Goal: Task Accomplishment & Management: Use online tool/utility

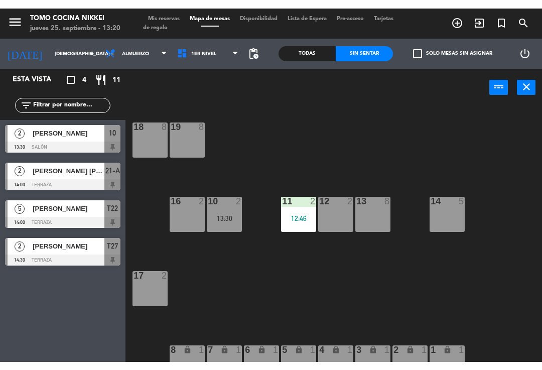
scroll to position [0, 2]
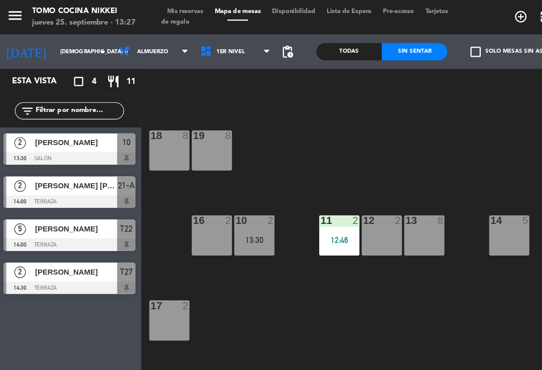
click at [441, 215] on div "14 5" at bounding box center [447, 205] width 35 height 35
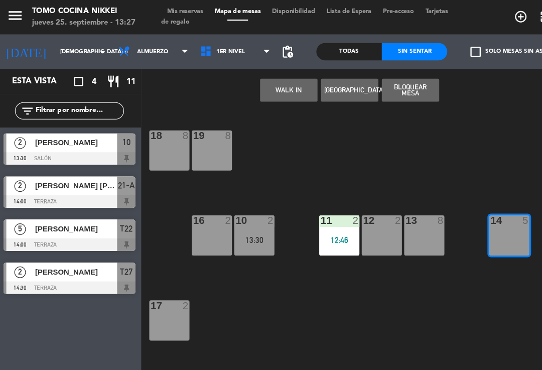
click at [253, 79] on button "WALK IN" at bounding box center [255, 79] width 50 height 20
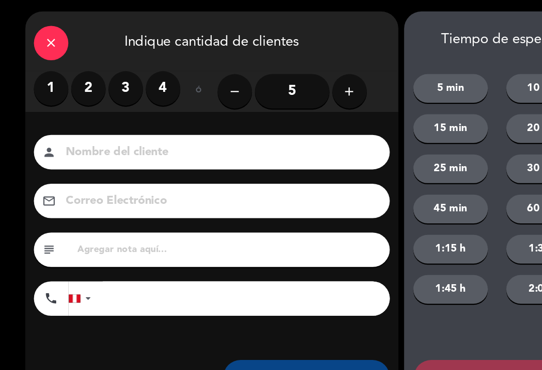
click at [106, 76] on label "3" at bounding box center [112, 77] width 30 height 30
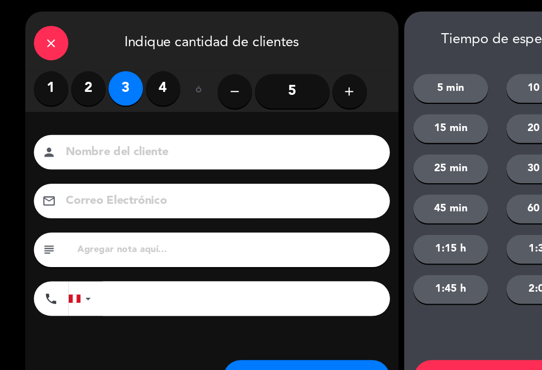
click at [155, 128] on input at bounding box center [194, 134] width 271 height 18
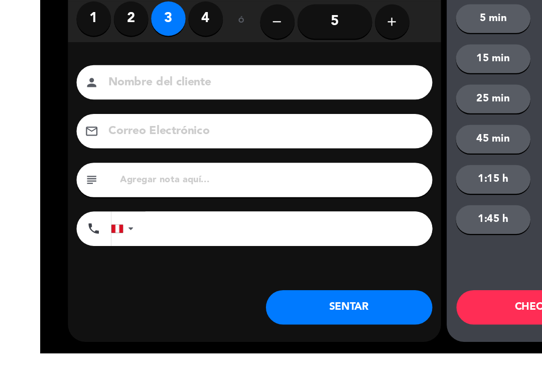
click at [213, 125] on input at bounding box center [194, 134] width 271 height 18
type input "A"
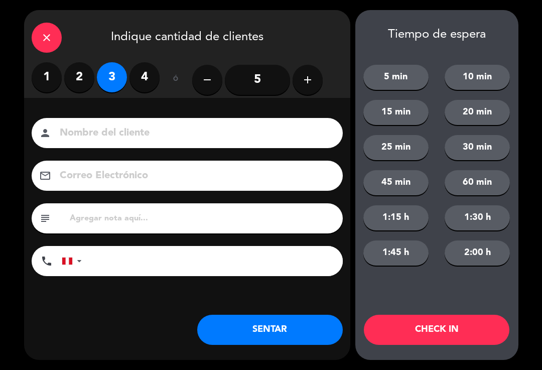
click at [246, 138] on input at bounding box center [194, 134] width 271 height 18
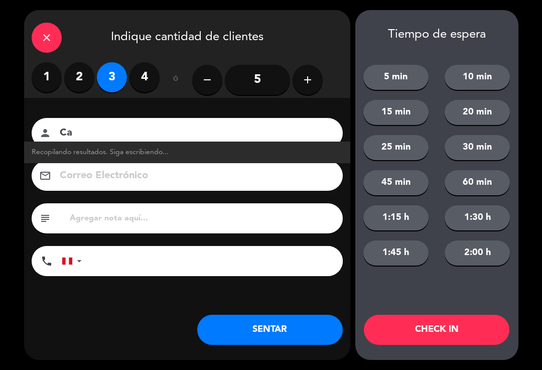
type input "C"
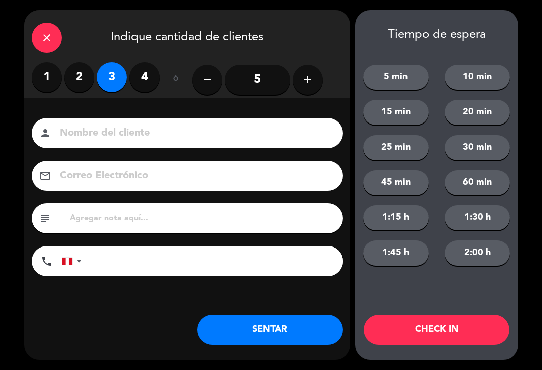
click at [396, 70] on button "5 min" at bounding box center [396, 77] width 65 height 25
click at [407, 336] on button "CHECK IN" at bounding box center [437, 330] width 146 height 30
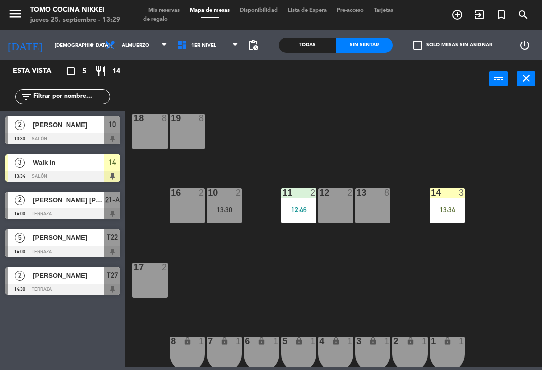
click at [447, 218] on div "14 3 13:34" at bounding box center [447, 205] width 35 height 35
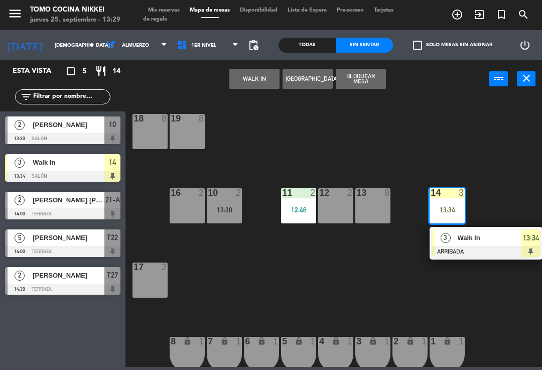
click at [463, 241] on span "Walk In" at bounding box center [490, 238] width 64 height 11
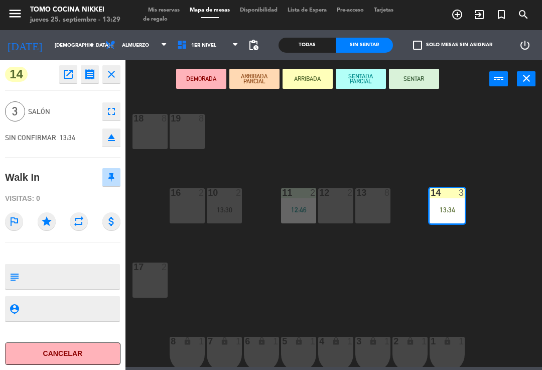
click at [354, 75] on button "SENTADA PARCIAL" at bounding box center [361, 79] width 50 height 20
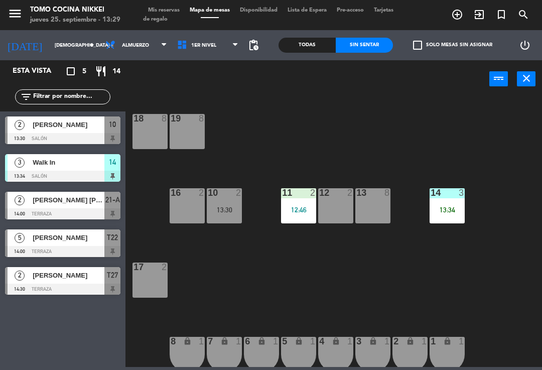
click at [380, 146] on div "18 8 19 8 16 2 10 2 13:30 11 2 12:46 12 2 13 8 14 3 13:34 17 2 7 lock 1 8 lock …" at bounding box center [336, 231] width 411 height 271
click at [462, 219] on div "14 3 13:34" at bounding box center [447, 205] width 35 height 35
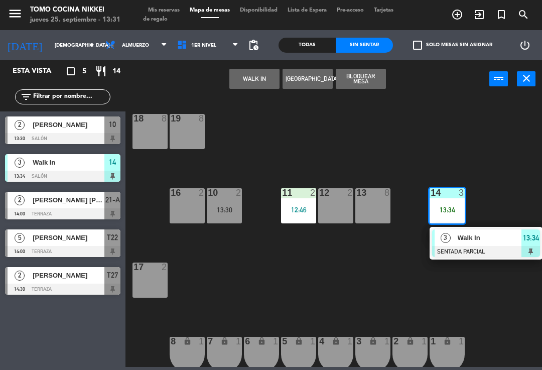
click at [482, 245] on div "Walk In" at bounding box center [489, 238] width 65 height 17
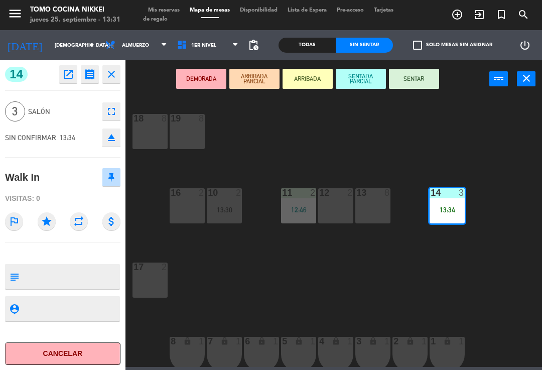
click at [435, 71] on button "SENTAR" at bounding box center [414, 79] width 50 height 20
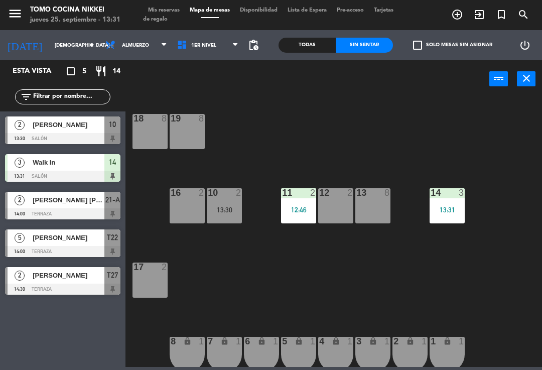
click at [497, 147] on div "18 8 19 8 16 2 10 2 13:30 11 2 12:46 12 2 13 8 14 3 13:31 17 2 7 lock 1 8 lock …" at bounding box center [336, 231] width 411 height 271
click at [490, 174] on div "18 8 19 8 16 2 10 2 13:30 11 2 12:46 12 2 13 8 14 3 13:31 17 2 7 lock 1 8 lock …" at bounding box center [336, 231] width 411 height 271
click at [468, 189] on div "3" at bounding box center [464, 192] width 17 height 9
click at [479, 187] on div "18 8 19 8 16 2 10 2 13:30 11 2 12:46 12 2 13 8 14 3 13:31 17 2 7 lock 1 8 lock …" at bounding box center [336, 231] width 411 height 271
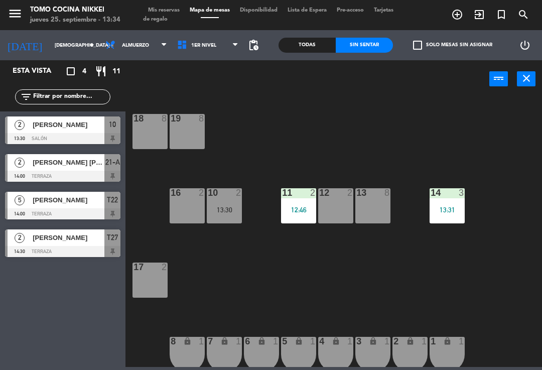
click at [154, 53] on span "Almuerzo" at bounding box center [136, 45] width 72 height 22
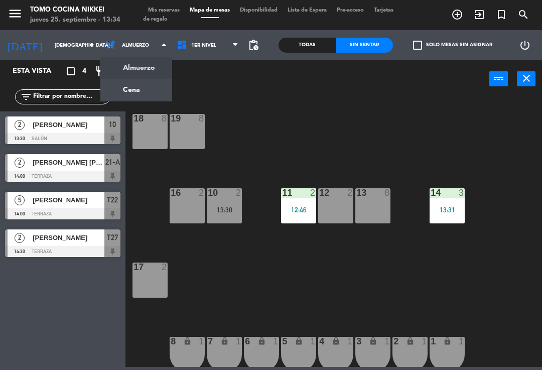
click at [69, 51] on input "[DEMOGRAPHIC_DATA] [DATE]" at bounding box center [84, 46] width 69 height 16
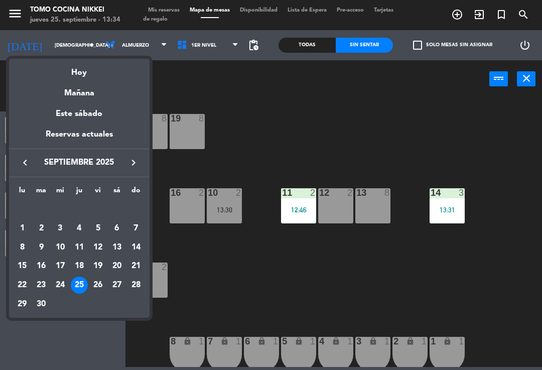
click at [99, 90] on div "Mañana" at bounding box center [79, 89] width 141 height 21
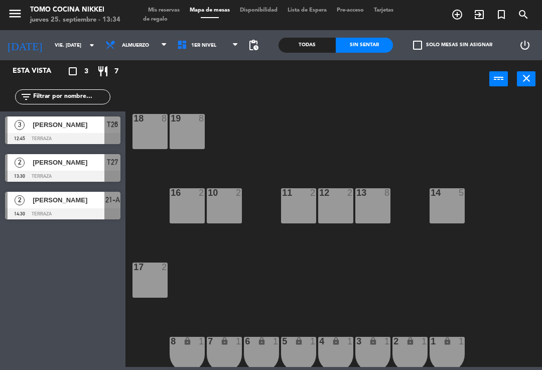
click at [147, 45] on span "Almuerzo" at bounding box center [136, 45] width 72 height 22
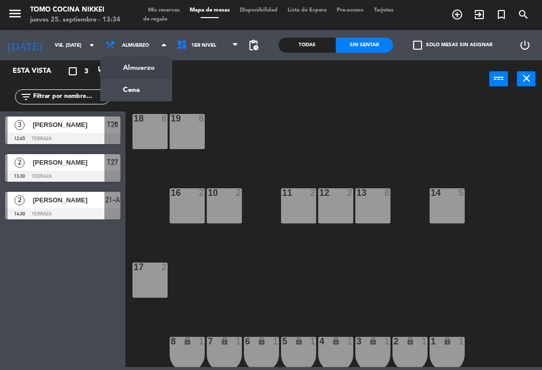
click at [151, 92] on ng-component "menu Tomo Cocina Nikkei jueves 25. septiembre - 13:34 Mis reservas Mapa de mesa…" at bounding box center [271, 183] width 542 height 367
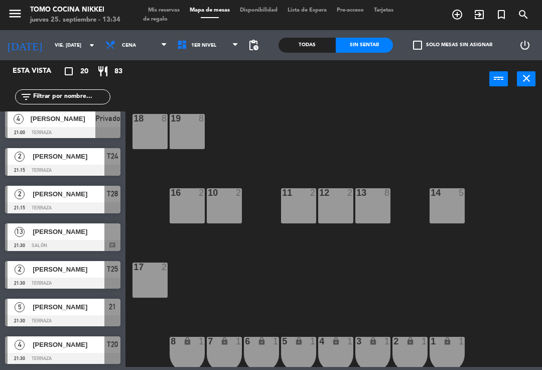
scroll to position [496, 0]
click at [51, 41] on input "vie. [DATE]" at bounding box center [84, 46] width 69 height 16
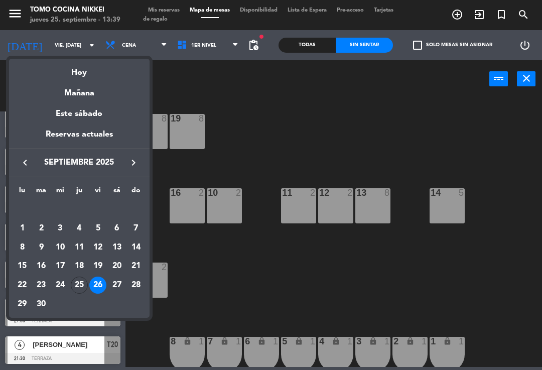
click at [69, 66] on div "Hoy" at bounding box center [79, 69] width 141 height 21
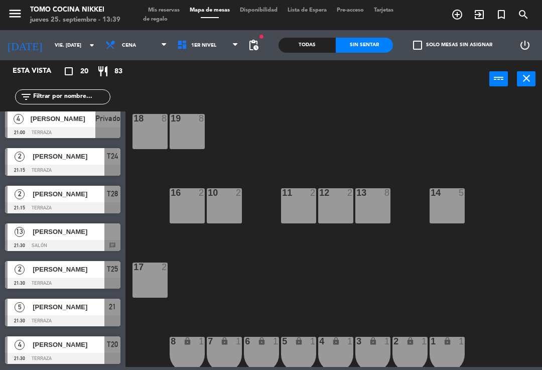
type input "[DEMOGRAPHIC_DATA] [DATE]"
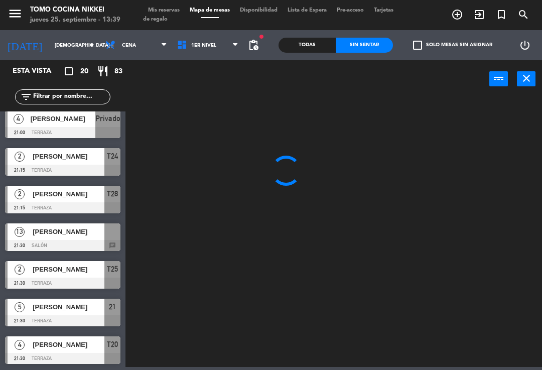
click at [60, 64] on div "Esta vista crop_square 20 restaurant 83" at bounding box center [63, 71] width 126 height 22
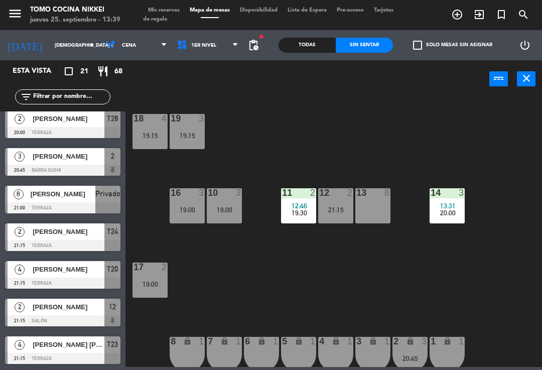
click at [457, 205] on div "13:31" at bounding box center [447, 205] width 35 height 7
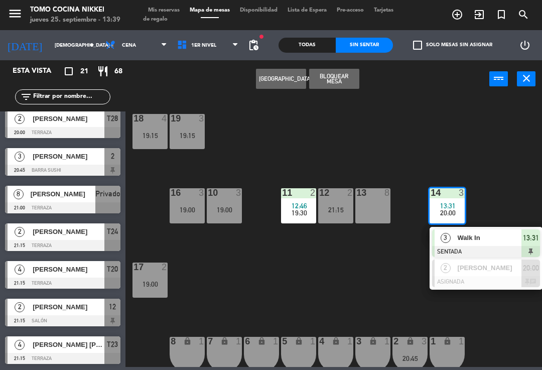
click at [481, 234] on span "Walk In" at bounding box center [490, 238] width 64 height 11
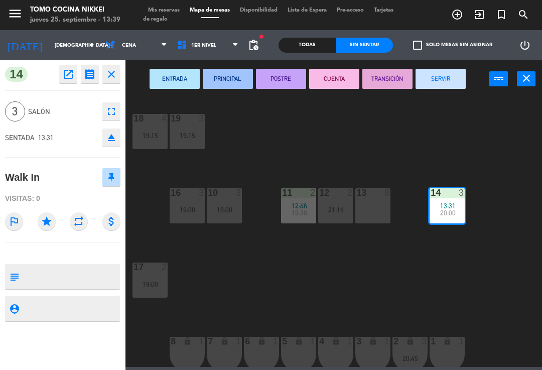
click at [111, 113] on icon "fullscreen" at bounding box center [111, 111] width 12 height 12
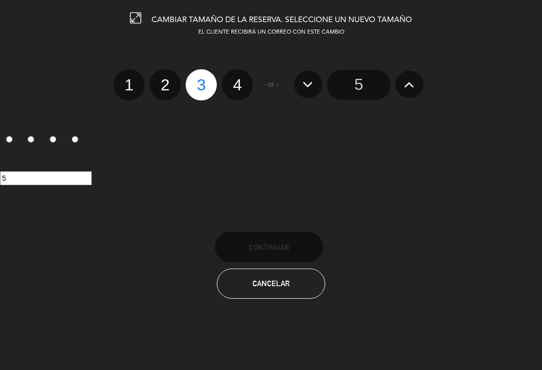
click at [301, 286] on button "Cancelar" at bounding box center [271, 284] width 108 height 30
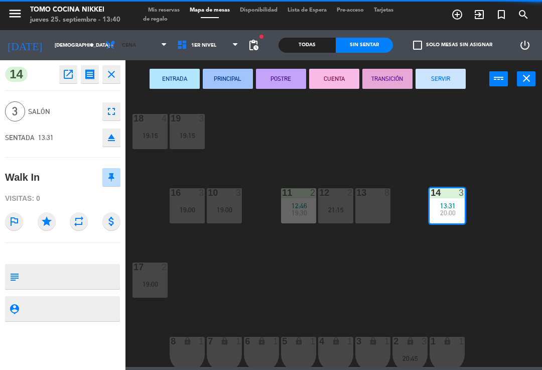
click at [140, 50] on span "Cena" at bounding box center [136, 45] width 72 height 22
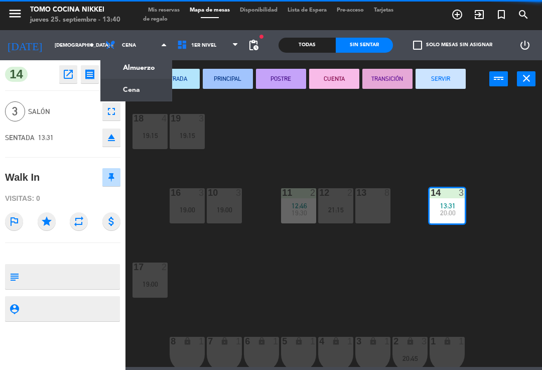
click at [144, 61] on ng-component "menu Tomo Cocina Nikkei jueves 25. septiembre - 13:40 Mis reservas Mapa de mesa…" at bounding box center [271, 183] width 542 height 367
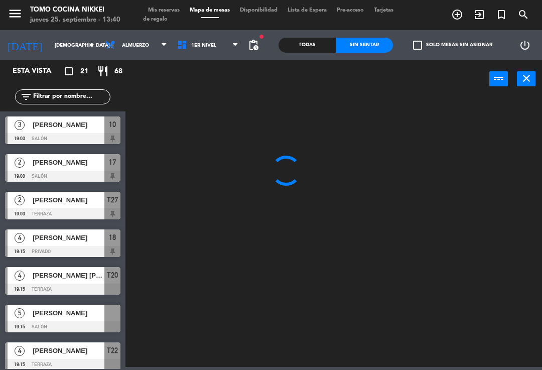
click at [176, 16] on span "Tarjetas de regalo" at bounding box center [268, 15] width 251 height 15
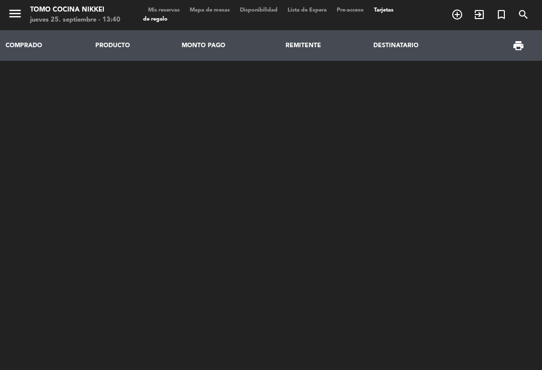
click at [228, 8] on span "Mapa de mesas" at bounding box center [210, 11] width 50 height 6
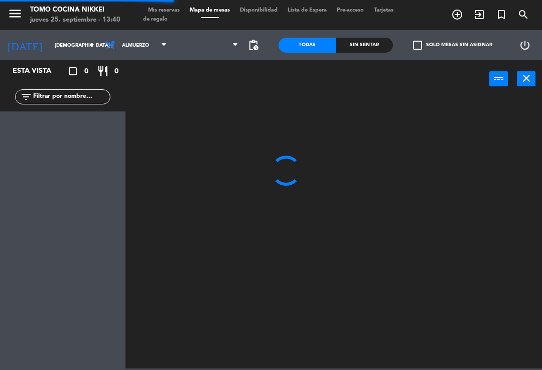
click at [161, 12] on span "Mis reservas" at bounding box center [164, 11] width 42 height 6
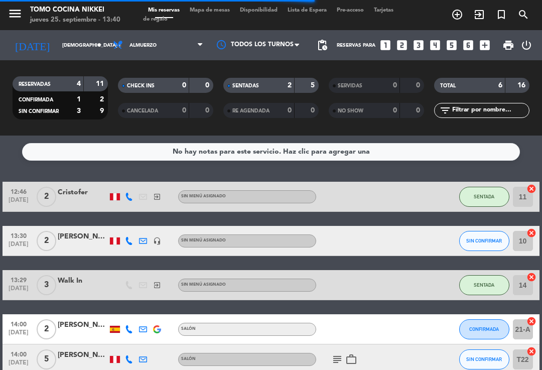
click at [231, 5] on div "menu Tomo Cocina Nikkei jueves 25. septiembre - 13:40 Mis reservas Mapa de mesa…" at bounding box center [271, 15] width 542 height 30
click at [206, 13] on span "Mapa de mesas" at bounding box center [210, 11] width 50 height 6
